Goal: Information Seeking & Learning: Learn about a topic

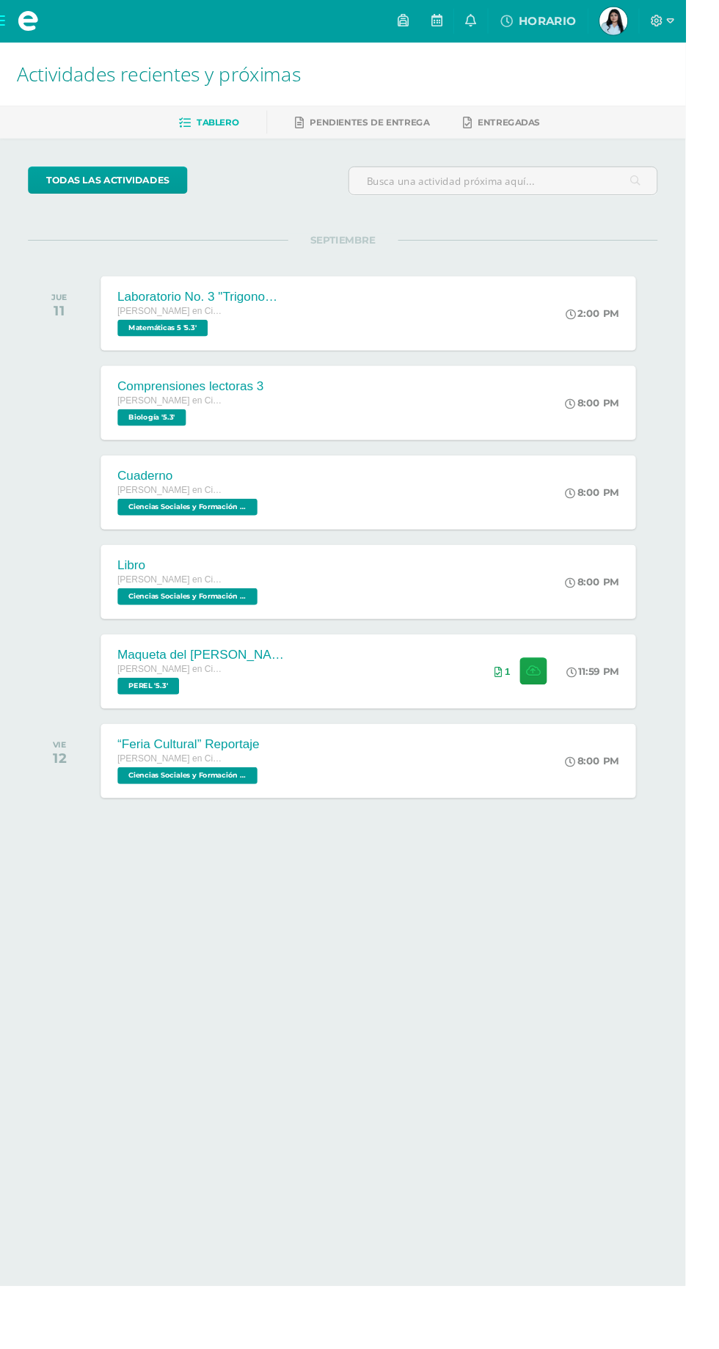
click at [22, 42] on span at bounding box center [29, 22] width 59 height 44
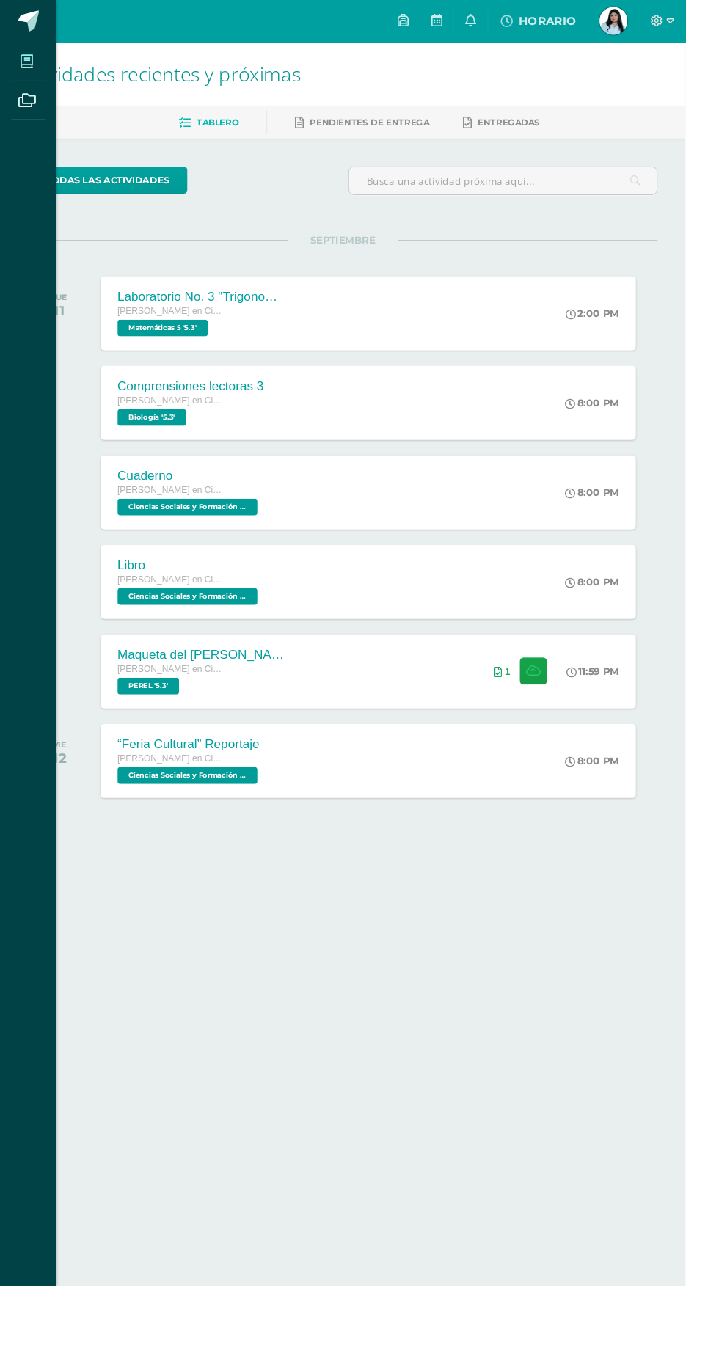
click at [29, 65] on icon at bounding box center [27, 64] width 13 height 15
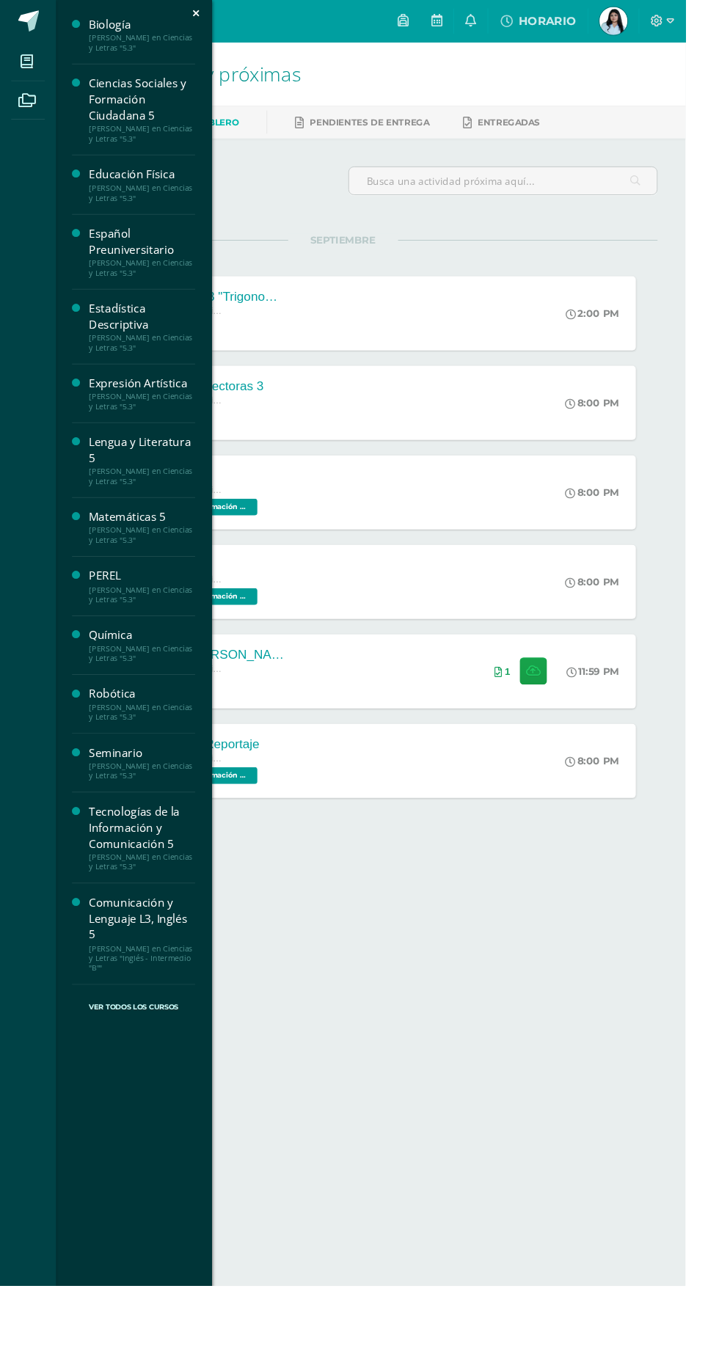
click at [151, 405] on div "Expresión Artística" at bounding box center [148, 402] width 111 height 17
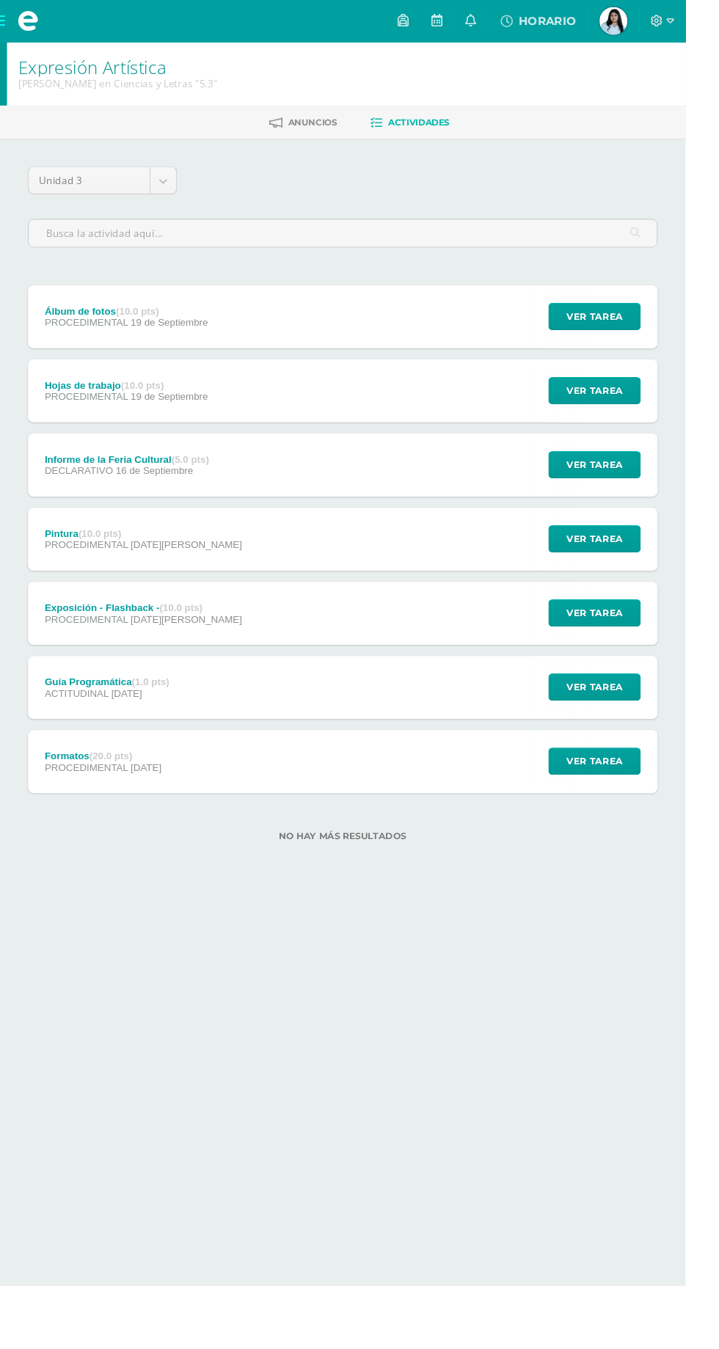
click at [343, 308] on div "Álbum de fotos (10.0 pts) PROCEDIMENTAL [DATE] Ver tarea Álbum de fotos Expresi…" at bounding box center [359, 332] width 660 height 66
